Goal: Communication & Community: Ask a question

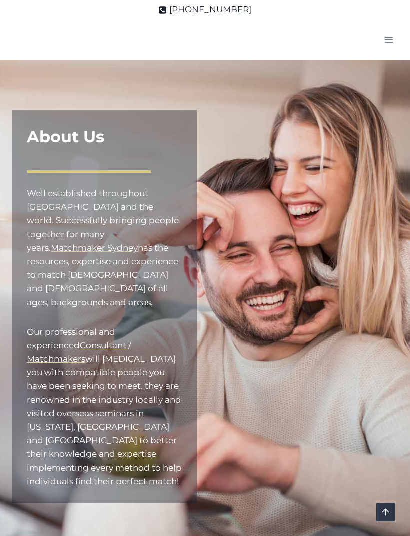
scroll to position [1079, 0]
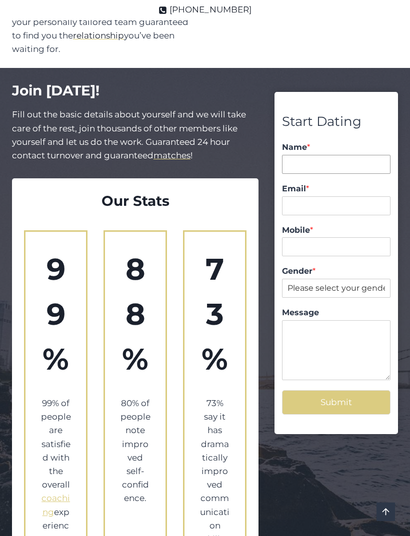
click at [316, 155] on input "Name *" at bounding box center [336, 164] width 108 height 19
type input "Joy"
click at [327, 196] on input "Email *" at bounding box center [336, 205] width 108 height 19
type input "[EMAIL_ADDRESS][DOMAIN_NAME]"
click at [316, 237] on input "Mobile *" at bounding box center [336, 246] width 108 height 19
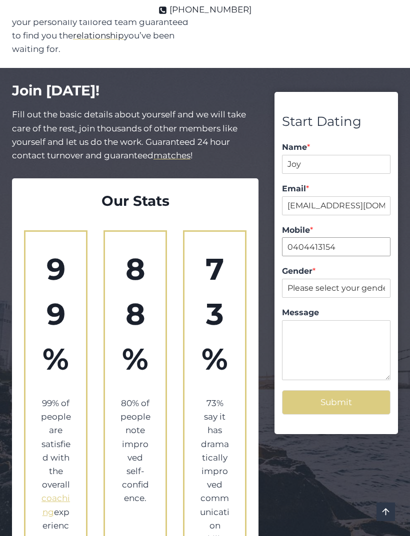
type input "0404413154"
click at [333, 279] on select "Please select your gender. [DEMOGRAPHIC_DATA] [DEMOGRAPHIC_DATA]" at bounding box center [336, 288] width 108 height 19
select select "[DEMOGRAPHIC_DATA]"
click at [336, 320] on textarea "Message" at bounding box center [336, 350] width 108 height 60
click at [312, 320] on textarea "I would like more info on your matchmaking" at bounding box center [336, 350] width 108 height 60
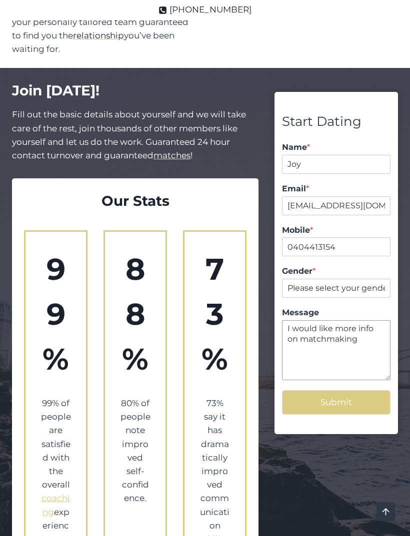
click at [374, 320] on textarea "I would like more info on matchmaking" at bounding box center [336, 350] width 108 height 60
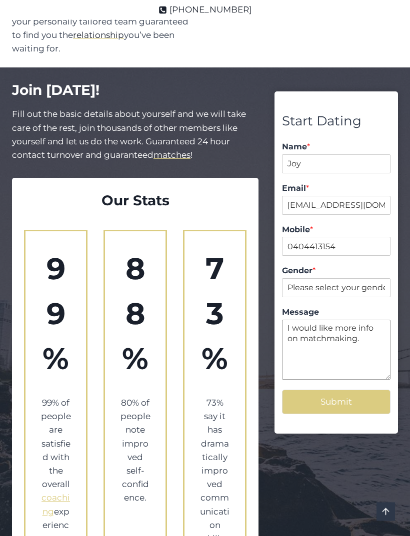
scroll to position [1074, 0]
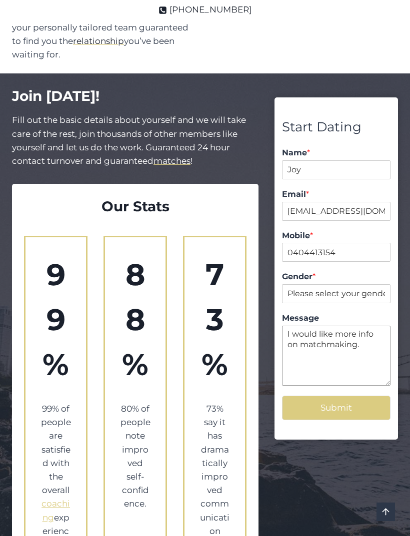
type textarea "I would like more info on matchmaking."
click at [341, 396] on button "Submit" at bounding box center [336, 408] width 108 height 24
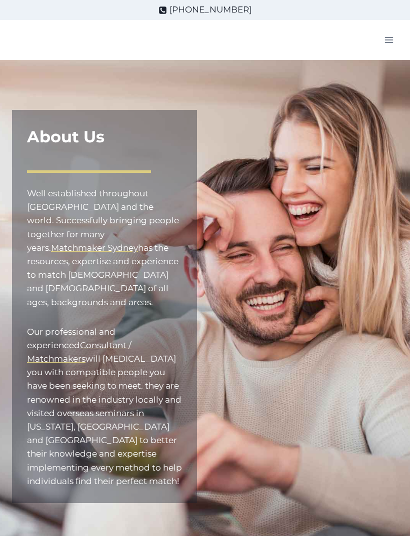
click at [93, 340] on mark "Consultant / Matchmakers" at bounding box center [79, 351] width 104 height 23
